Goal: Task Accomplishment & Management: Use online tool/utility

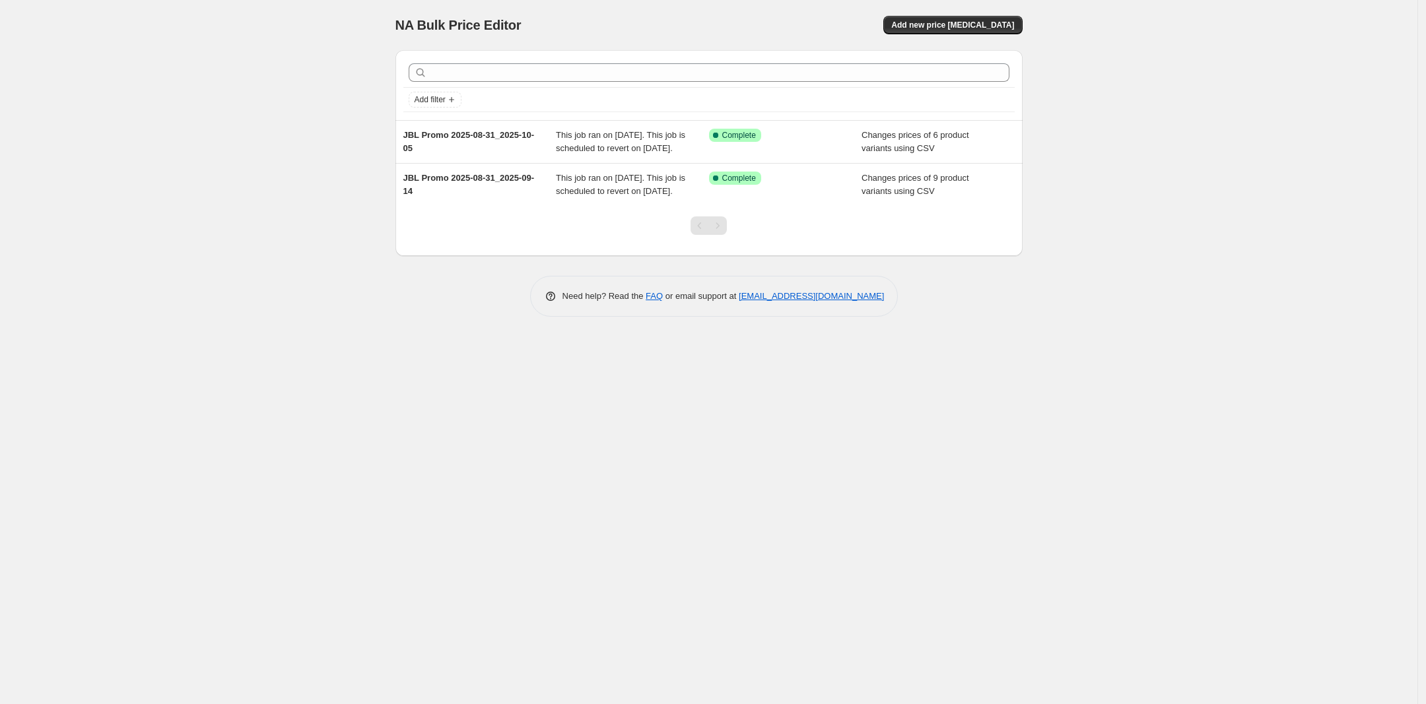
click at [153, 89] on div "NA Bulk Price Editor. This page is ready NA Bulk Price Editor Add new price [ME…" at bounding box center [708, 352] width 1417 height 704
